Goal: Navigation & Orientation: Go to known website

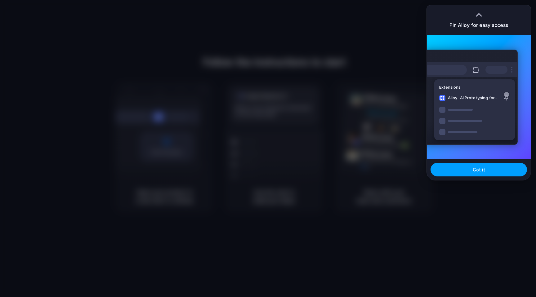
click at [484, 173] on button "Got it" at bounding box center [478, 170] width 96 height 14
